Goal: Task Accomplishment & Management: Use online tool/utility

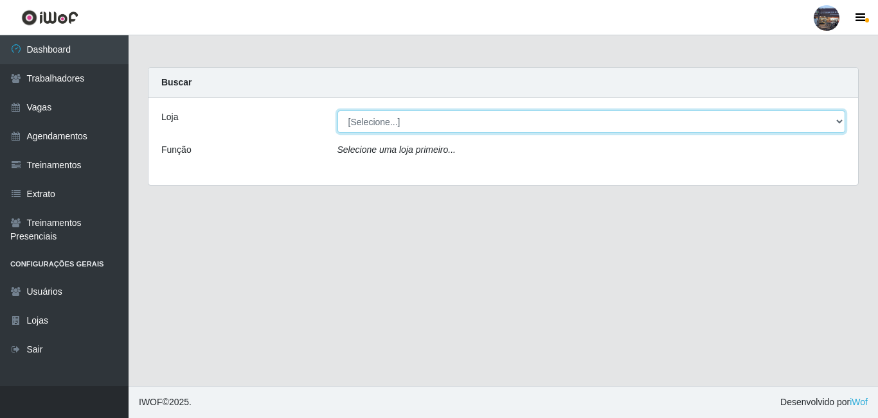
click at [841, 122] on select "[Selecione...] Gostinho da Roça" at bounding box center [591, 122] width 508 height 22
select select "303"
click at [337, 111] on select "[Selecione...] Gostinho da Roça" at bounding box center [591, 122] width 508 height 22
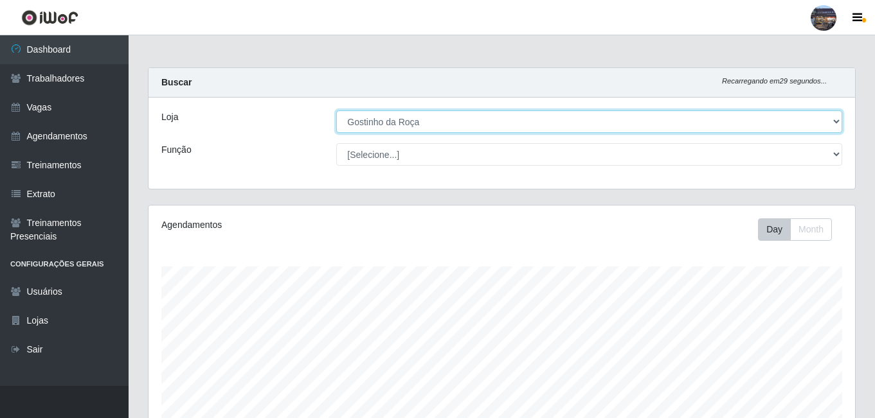
scroll to position [267, 706]
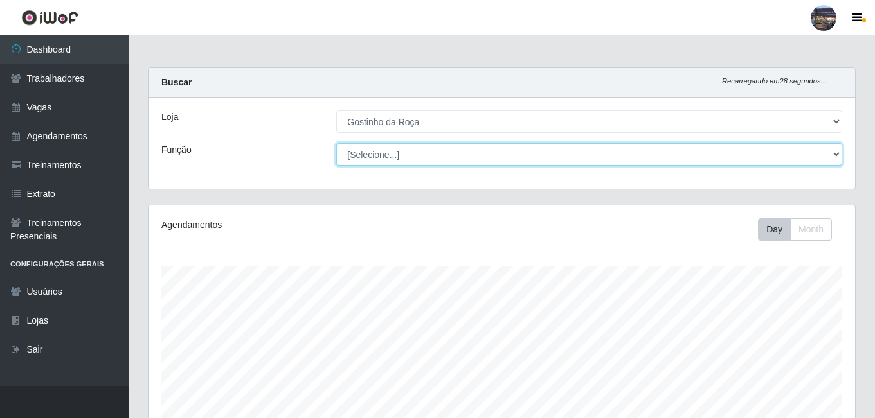
click at [835, 159] on select "[Selecione...] ASG ASG + ASG ++ Embalador Embalador + Embalador ++ Operador de …" at bounding box center [589, 154] width 506 height 22
select select "1"
click at [336, 143] on select "[Selecione...] ASG ASG + ASG ++ Embalador Embalador + Embalador ++ Operador de …" at bounding box center [589, 154] width 506 height 22
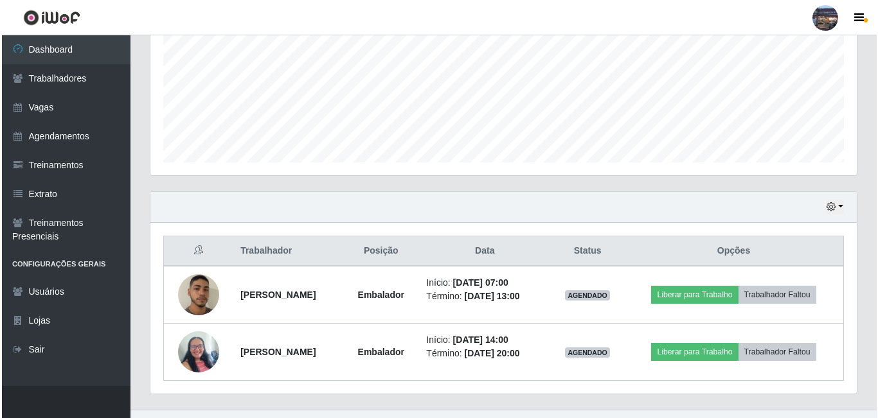
scroll to position [337, 0]
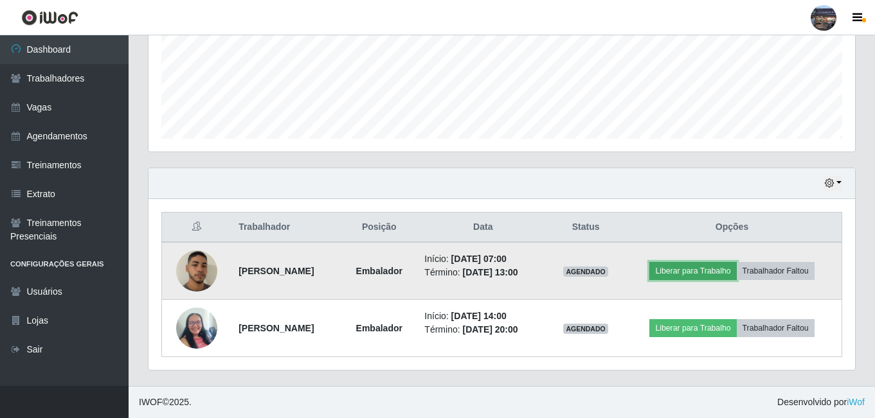
click at [736, 262] on button "Liberar para Trabalho" at bounding box center [692, 271] width 87 height 18
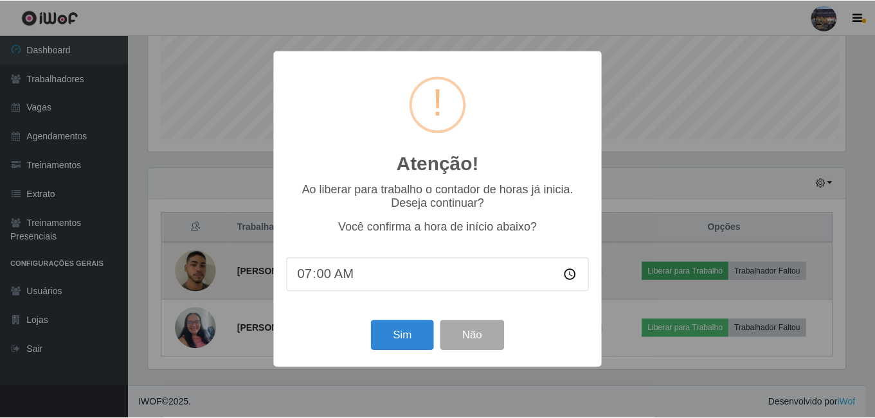
scroll to position [267, 700]
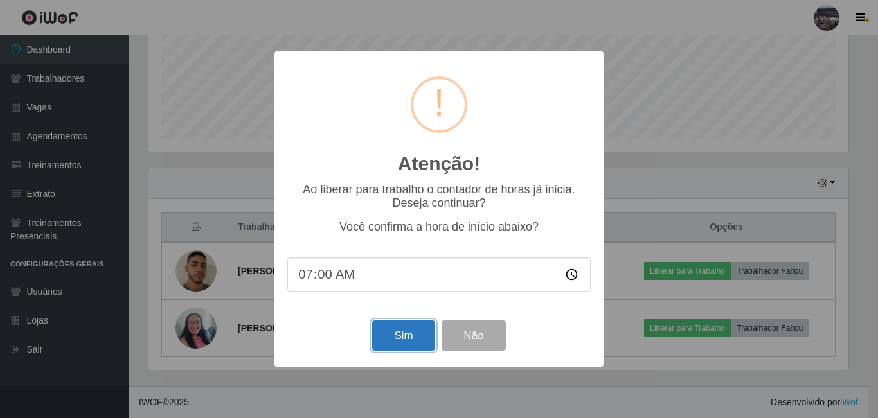
click at [400, 327] on button "Sim" at bounding box center [403, 336] width 62 height 30
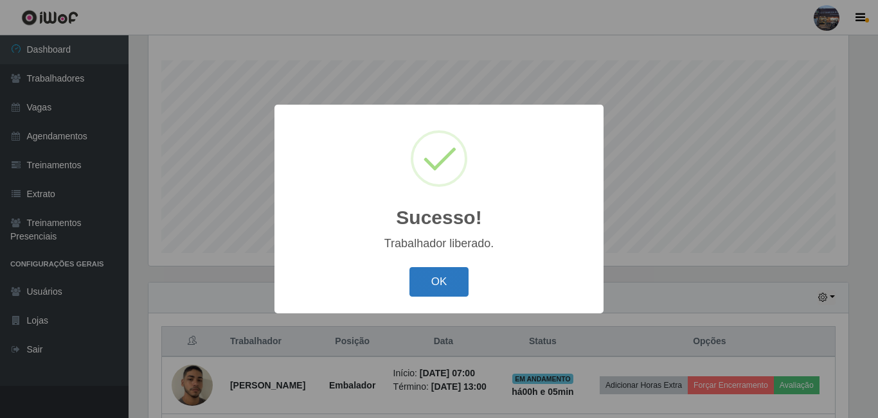
click at [419, 274] on button "OK" at bounding box center [439, 282] width 60 height 30
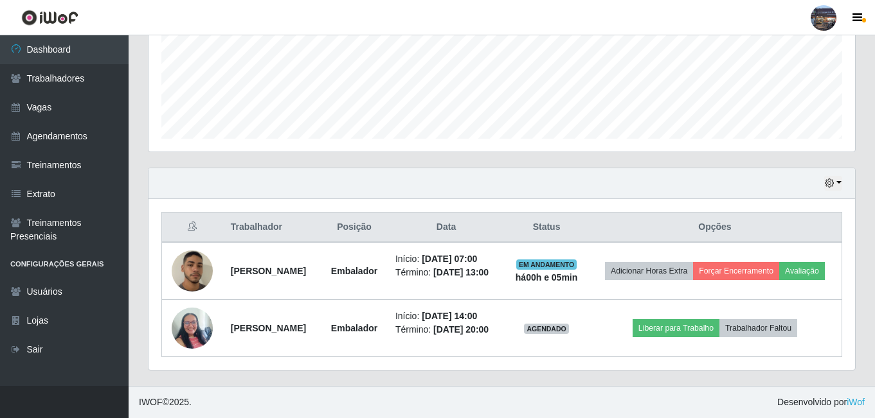
scroll to position [367, 0]
